Goal: Find specific page/section: Find specific page/section

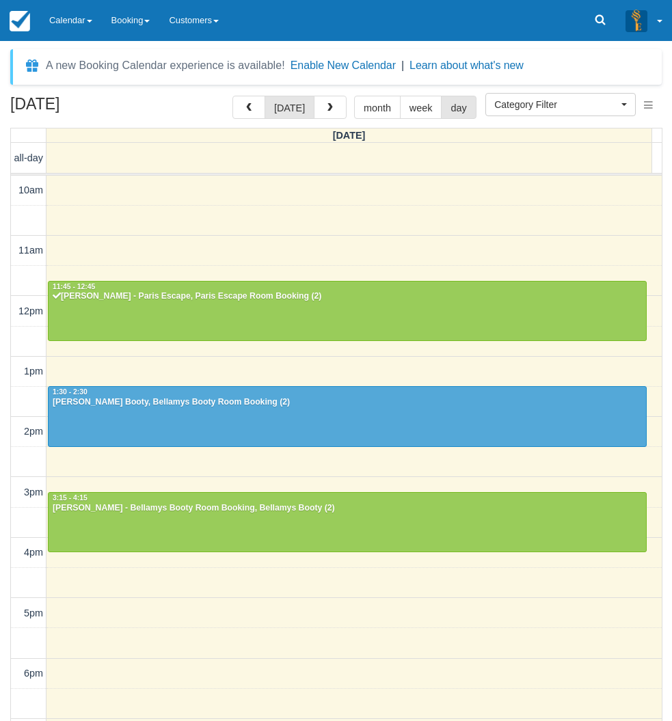
select select
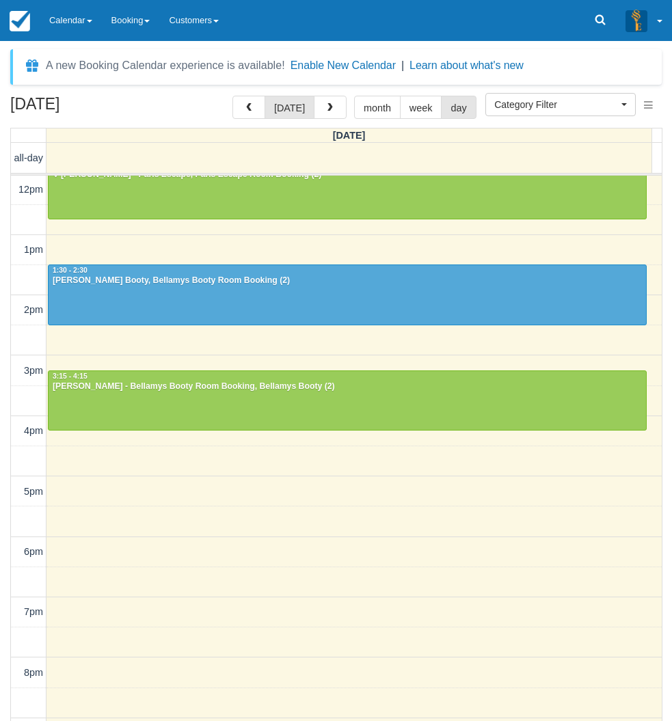
click at [5, 454] on div "[DATE] [DATE] month week day [DATE] all-day 10am 11am 12pm 1pm 2pm 3pm 4pm 5pm …" at bounding box center [336, 429] width 672 height 666
click at [68, 18] on link "Calendar" at bounding box center [71, 20] width 62 height 41
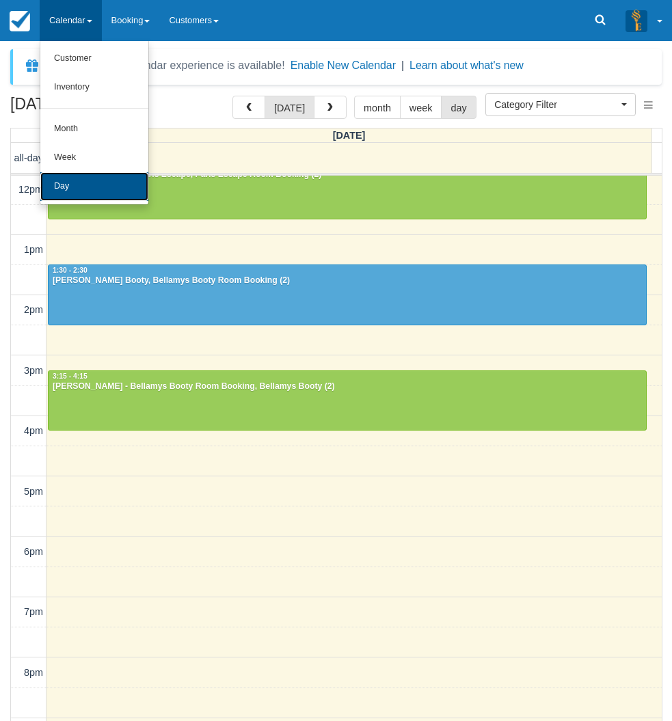
click at [72, 183] on link "Day" at bounding box center [94, 186] width 108 height 29
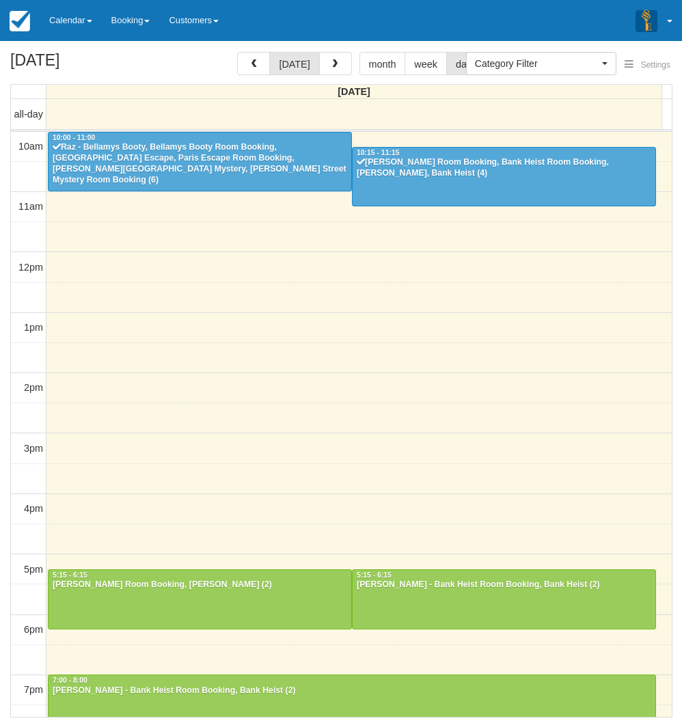
select select
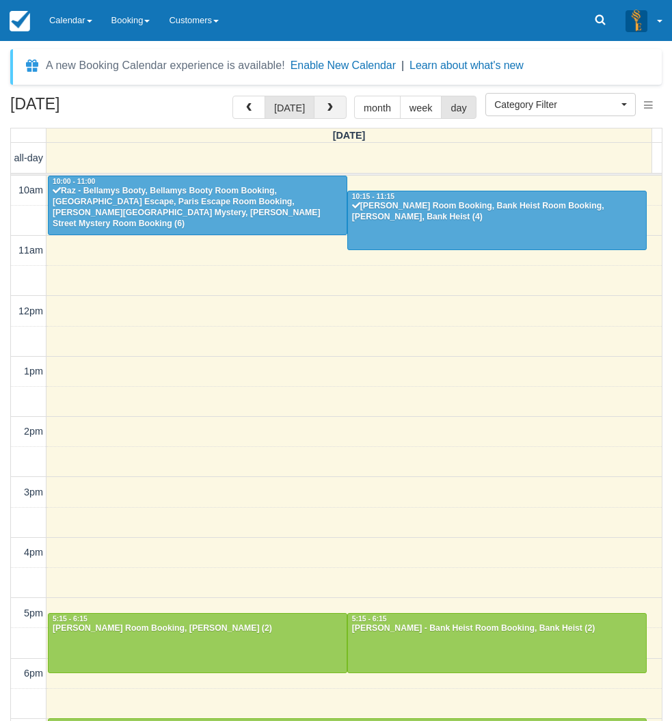
click at [334, 117] on button "button" at bounding box center [330, 107] width 33 height 23
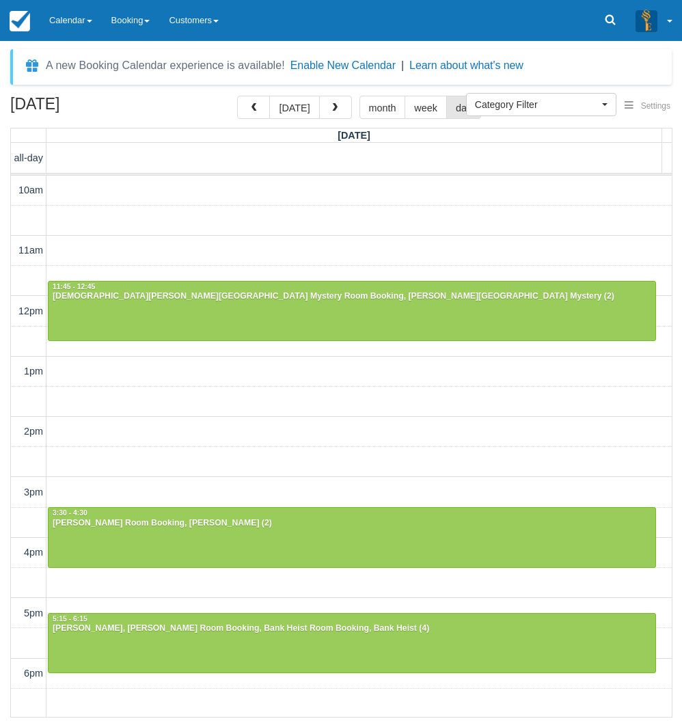
scroll to position [213, 0]
